Goal: Use online tool/utility

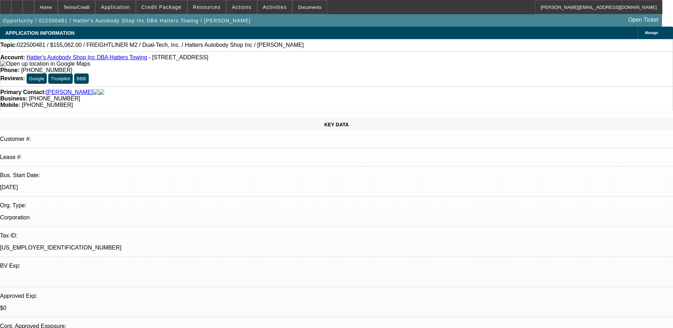
select select "0"
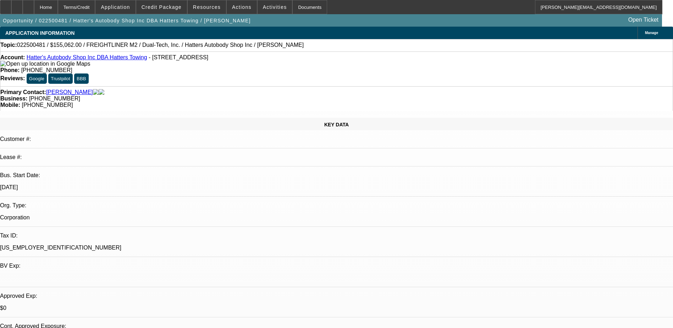
select select "0"
select select "1"
select select "10"
select select "6"
select select "1"
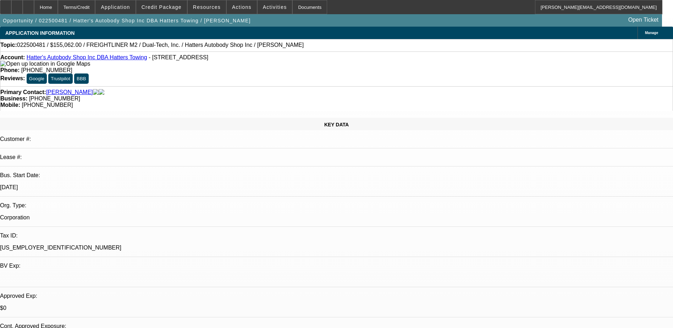
select select "3"
select select "6"
